Goal: Information Seeking & Learning: Learn about a topic

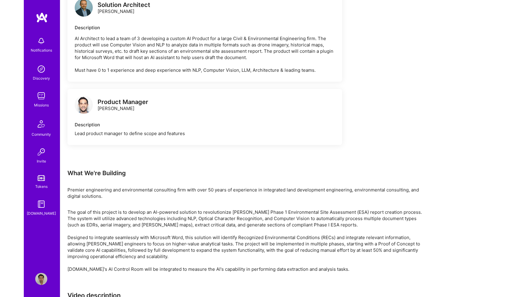
scroll to position [1151, 0]
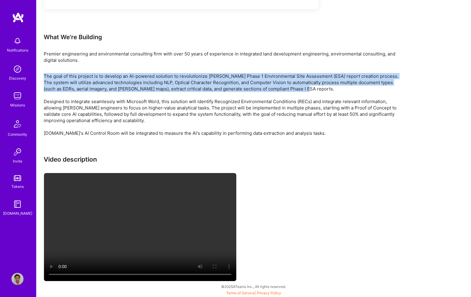
drag, startPoint x: 290, startPoint y: 89, endPoint x: 42, endPoint y: 77, distance: 247.5
copy p "The goal of this project is to develop an AI-powered solution to revolutionize …"
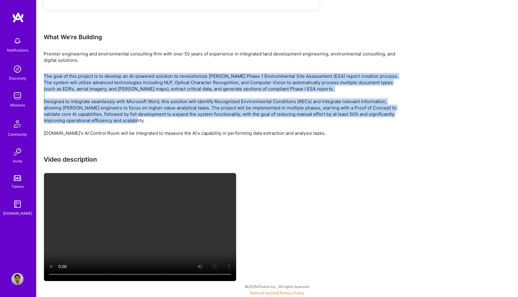
drag, startPoint x: 134, startPoint y: 121, endPoint x: 39, endPoint y: 78, distance: 104.3
copy p "The goal of this project is to develop an AI-powered solution to revolutionize …"
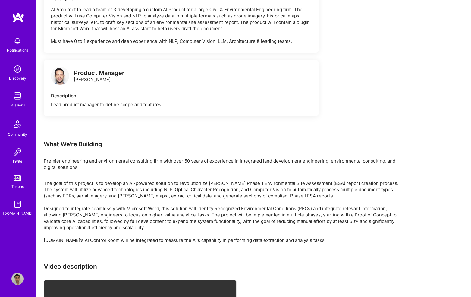
scroll to position [1041, 0]
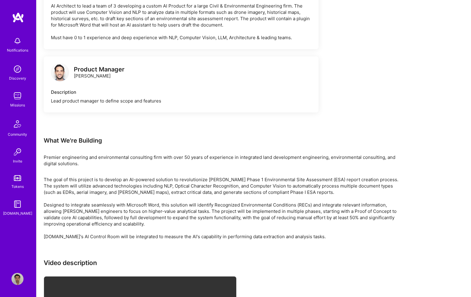
click at [390, 189] on p "The goal of this project is to develop an AI-powered solution to revolutionize …" at bounding box center [224, 207] width 361 height 63
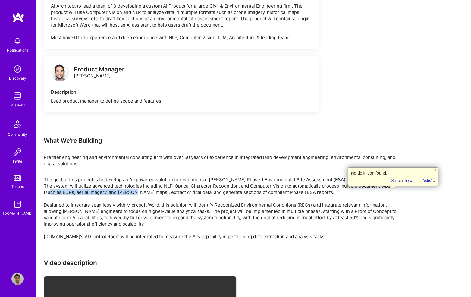
drag, startPoint x: 386, startPoint y: 193, endPoint x: 115, endPoint y: 198, distance: 271.4
click at [115, 198] on p "The goal of this project is to develop an AI-powered solution to revolutionize …" at bounding box center [224, 207] width 361 height 63
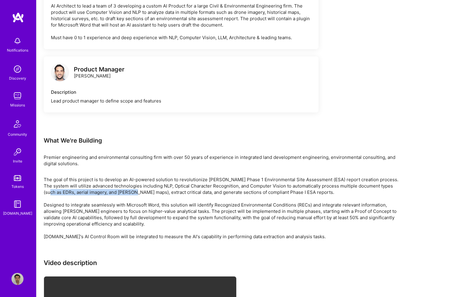
copy p "EDRs, aerial imagery, and [PERSON_NAME] maps"
